Goal: Transaction & Acquisition: Purchase product/service

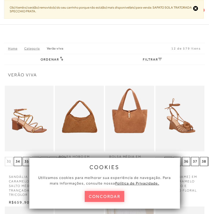
click at [95, 198] on button "concordar" at bounding box center [105, 196] width 40 height 11
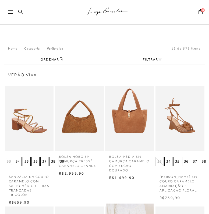
click at [13, 13] on div at bounding box center [13, 14] width 10 height 8
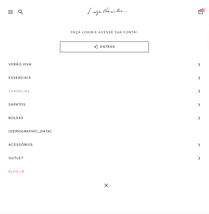
click at [21, 92] on span "Sandálias" at bounding box center [19, 91] width 21 height 13
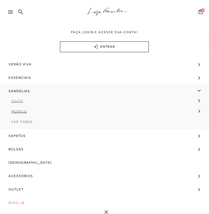
click at [16, 101] on span "Salto" at bounding box center [17, 101] width 12 height 4
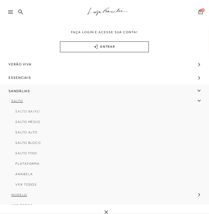
click at [27, 112] on span "Salto Baixo" at bounding box center [27, 112] width 24 height 4
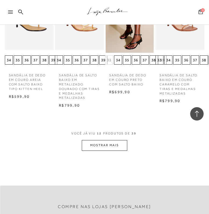
scroll to position [344, 0]
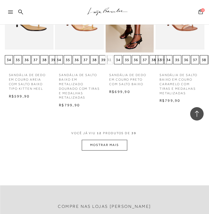
click at [109, 145] on button "MOSTRAR MAIS" at bounding box center [104, 145] width 45 height 10
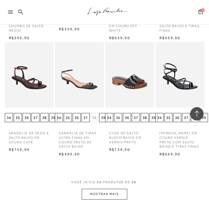
scroll to position [654, 0]
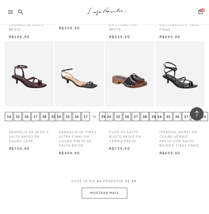
click at [96, 192] on button "MOSTRAR MAIS" at bounding box center [104, 193] width 45 height 10
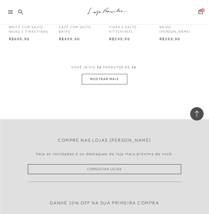
scroll to position [1124, 0]
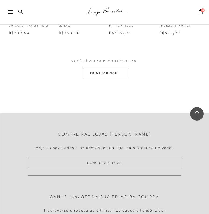
click at [95, 69] on button "MOSTRAR MAIS" at bounding box center [104, 73] width 45 height 10
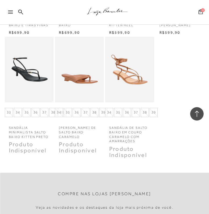
scroll to position [1114, 0]
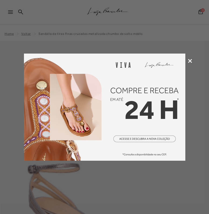
click at [190, 60] on icon at bounding box center [190, 61] width 4 height 4
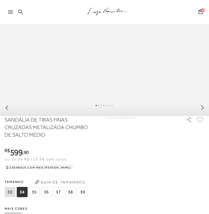
scroll to position [253, 0]
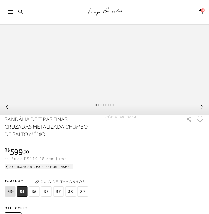
click at [56, 192] on span "37" at bounding box center [58, 192] width 11 height 10
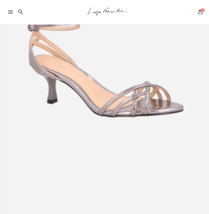
scroll to position [142, 0]
